Goal: Complete application form

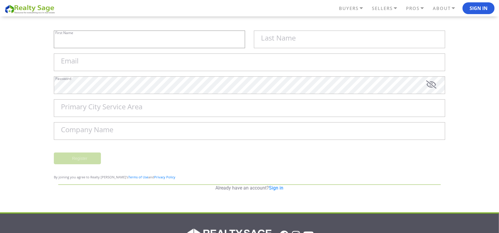
type input "Sell My House Fast [US_STATE][GEOGRAPHIC_DATA] | As"
type input "Is Cash Home Buyers [GEOGRAPHIC_DATA]"
type input "[EMAIL_ADDRESS][DOMAIN_NAME]"
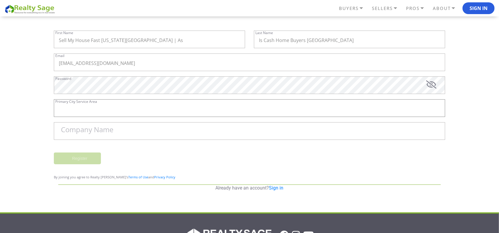
type input "Leavenworth"
type input "Sell My House Fast [US_STATE][GEOGRAPHIC_DATA] | As Is Cash Home Buyers [GEOGRA…"
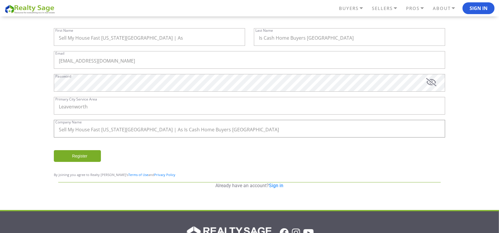
scroll to position [74, 0]
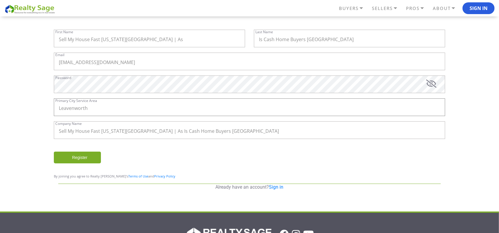
click at [111, 109] on input "Leavenworth" at bounding box center [249, 107] width 391 height 18
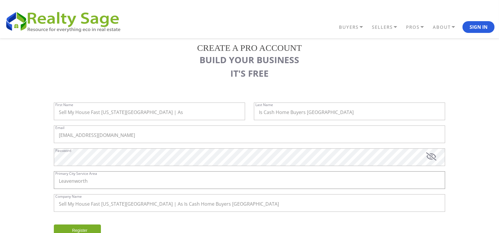
scroll to position [0, 0]
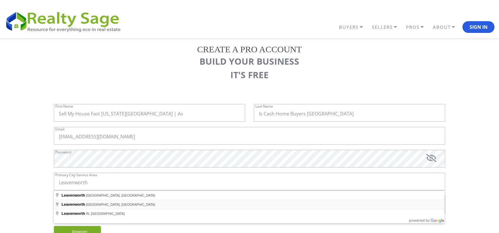
type input "[GEOGRAPHIC_DATA], [GEOGRAPHIC_DATA], [GEOGRAPHIC_DATA]"
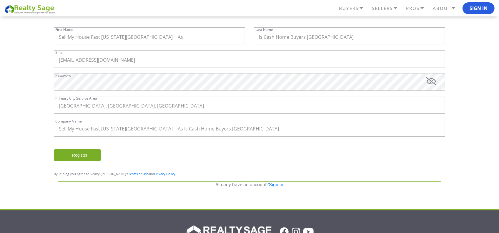
scroll to position [78, 0]
